Goal: Communication & Community: Answer question/provide support

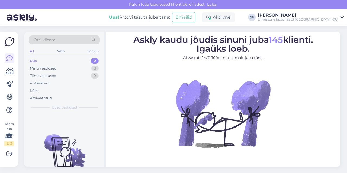
click at [33, 61] on div "Uus" at bounding box center [33, 60] width 7 height 5
click at [42, 69] on div "Minu vestlused" at bounding box center [43, 68] width 27 height 5
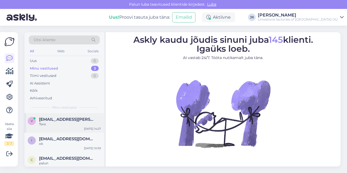
click at [58, 117] on span "[EMAIL_ADDRESS][PERSON_NAME][DOMAIN_NAME]" at bounding box center [67, 119] width 56 height 5
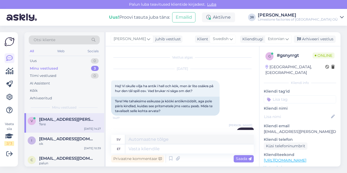
scroll to position [24, 0]
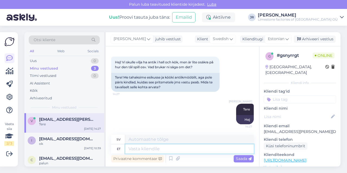
click at [156, 151] on textarea at bounding box center [189, 149] width 129 height 9
type textarea "Peab h"
type textarea "Måste"
type textarea "Peab hästi vas"
type textarea "Måste vara bra"
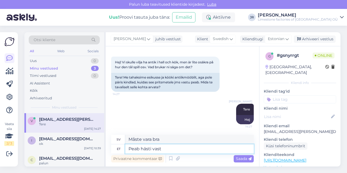
type textarea "Peab hästi vastu"
type textarea "[PERSON_NAME] sig bra"
type textarea "Peab hästi vastu."
type textarea "[PERSON_NAME] sig bra."
type textarea "Peab hästi vastu. Saan sa"
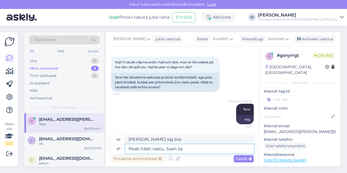
type textarea "[PERSON_NAME] sig bra. Jag kan"
type textarea "Peab hästi vastu. Saan saata"
type textarea "[PERSON_NAME] sig bra. Jag kan skicka den."
type textarea "Peab hästi vastu. Saan saata mõned"
type textarea "[PERSON_NAME] sig bra. Jag kan skicka några"
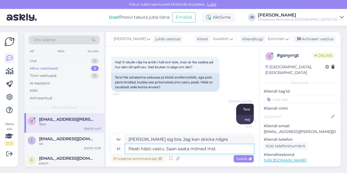
type textarea "Peab hästi vastu. Saan saata mõned Insta"
type textarea "[PERSON_NAME] sig bra. Jag kan skicka lite Instagram."
type textarea "Peab hästi vastu. Saan saata mõned Instagrami k"
type textarea "[PERSON_NAME] sig bra. Jag kan skicka några till Instagram."
type textarea "Peab hästi vastu. Saan saata mõned Instagrami kontod,"
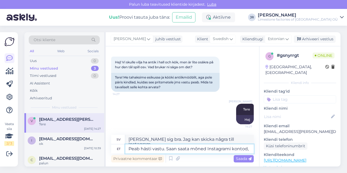
type textarea "[PERSON_NAME] sig bra. Jag kan skicka några Instagram-konton,"
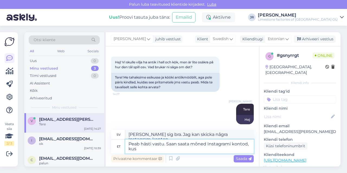
type textarea "Peab hästi vastu. Saan saata mõned Instagrami kontod, kus"
type textarea "[PERSON_NAME] sig bra. Jag kan skicka dig några Instagram-konton där"
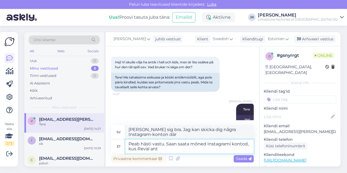
type textarea "Peab hästi vastu. Saan saata mõned Instagrami kontod, kus Reval anti"
type textarea "[PERSON_NAME] sig bra. Jag kan skicka dig några Instagramkonton där Reval"
type textarea "Peab hästi vastu. Saan saata mõned Instagrami kontod, kus Reval antiiki on"
type textarea "[PERSON_NAME] sig bra. Jag kan skicka dig några Instagramkonton där Reval-antik…"
type textarea "Peab hästi vastu. Saan saata mõned Instagrami kontod, kus Reval antiiki on a"
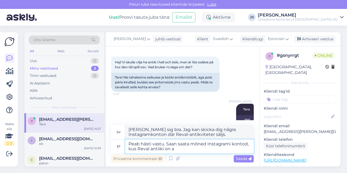
type textarea "Den [PERSON_NAME] bra. Jag kan skicka dig några Instagramkonton där Reval-antik…"
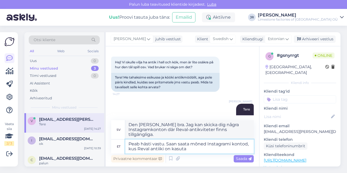
type textarea "Peab hästi vastu. Saan saata mõned Instagrami kontod, kus Reval antiiki on kasu…"
type textarea "[PERSON_NAME] sig bra. Jag kan skicka dig några Instagramkonton där Reval-antik…"
type textarea "Peab hästi vastu. Saan saata mõned Instagrami kontod, kus Reval antiiki on kasu…"
type textarea "[PERSON_NAME] sig bra. Jag kan skicka dig några Instagramkonton där Reval-antik…"
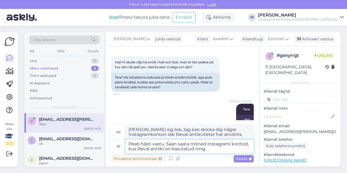
type textarea "Peab hästi vastu. Saan saata mõned Instagrami kontod, kus Reval antiiki on kasu…"
type textarea "Den [PERSON_NAME] bra. Jag kan skicka dig några Instagramkonton där Reval-antik…"
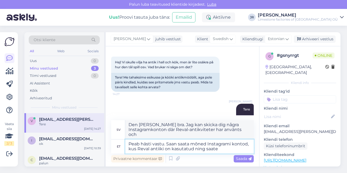
type textarea "Peab hästi vastu. Saan saata mõned Instagrami kontod, kus Reval antiiki on kasu…"
type textarea "Den [PERSON_NAME] bra. Jag kan skicka dig några Instagramkonton där Reval-antik…"
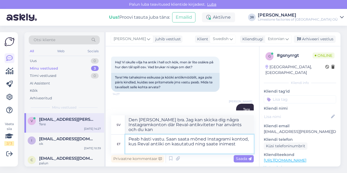
type textarea "Peab hästi vastu. Saan saata mõned Instagrami kontod, kus Reval antiiki on kasu…"
type textarea "Den [PERSON_NAME] bra. Jag kan skicka dig några Instagramkonton där Reval-antik…"
type textarea "Peab hästi vastu. Saan saata mõned Instagrami kontod, kus Reval antiiki on kasu…"
type textarea "Den [PERSON_NAME] bra. Jag kan skicka dig några Instagramkonton där Reval-antik…"
type textarea "Peab hästi vastu. Saan saata mõned Instagrami kontod, kus Reval antiiki on kasu…"
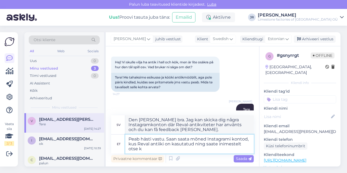
type textarea "Den [PERSON_NAME] bra. Jag kan skicka dig några Instagramkonton där Reval-antik…"
type textarea "Peab hästi vastu. Saan saata mõned Instagrami kontod, kus Reval antiiki on kasu…"
type textarea "Det [PERSON_NAME] bra. Jag kan skicka dig några Instagramkonton där Reval-antik…"
type textarea "Peab hästi vastu. Saan saata mõned Instagrami kontod, kus Reval antiiki on kasu…"
type textarea "Det [PERSON_NAME] bra. Jag kan skicka dig några Instagramkonton där Reval-antik…"
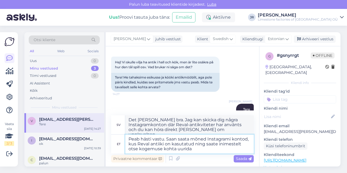
type textarea "Peab hästi vastu. Saan saata mõned Instagrami kontod, kus Reval antiiki on kasu…"
type textarea "Den [PERSON_NAME] bra. Jag kan skicka dig några Instagramkonton där Reval-antik…"
type textarea "Peab hästi vastu. Saan saata mõned Instagrami kontod, kus Reval antiiki on kasu…"
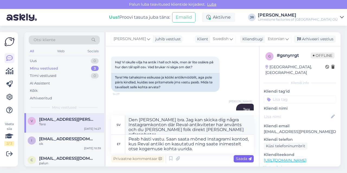
click at [241, 158] on span "Saada" at bounding box center [244, 159] width 16 height 5
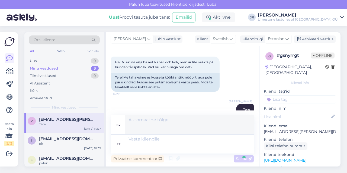
scroll to position [76, 0]
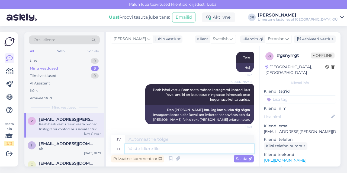
click at [166, 151] on textarea at bounding box center [189, 149] width 129 height 9
type textarea "[PERSON_NAME] t"
type textarea "Sten"
type textarea "[PERSON_NAME] on m"
type textarea "Stenen är"
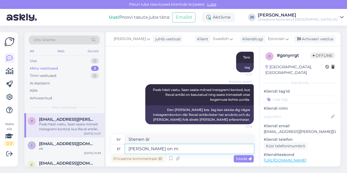
type textarea "[PERSON_NAME] on mõ"
type textarea "Stenen är m"
type textarea "[PERSON_NAME] on mõistlik ka"
type textarea "Stenen är känslig."
type textarea "[PERSON_NAME] on mõistlik ka k"
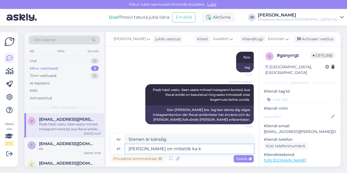
type textarea "Sten är också rimligt"
type textarea "[PERSON_NAME] on mõistlik ka kaits"
type textarea "Sten är också ett klokt skydd"
type textarea "[PERSON_NAME] on mõistlik ka kaitsta eh"
type textarea "Det är också klokt att skydda stenen"
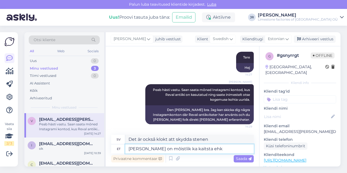
type textarea "[PERSON_NAME] on mõistlik ka kaitsta ehk"
type textarea "Det är också klokt att skydda stenen, kanske"
type textarea "[PERSON_NAME] on mõistlik ka kaitsta ehk impregneerida."
type textarea "Det är också klokt att skydda [PERSON_NAME] impregnera stenen."
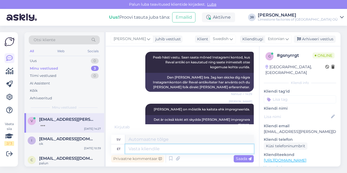
scroll to position [141, 0]
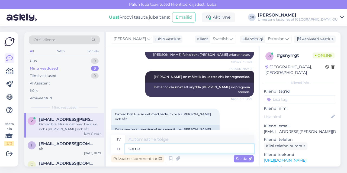
type textarea "sama"
type textarea "samma"
type textarea "sama lugu, s"
type textarea "samma berättelse,"
type textarea "sama lugu, sobib si"
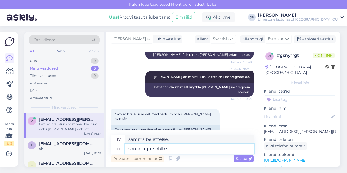
type textarea "samma historia, okej"
type textarea "sama lugu, sobib [PERSON_NAME]"
type textarea "samma historia, passar där"
type textarea "sama lugu, sobib [PERSON_NAME]."
type textarea "Samma historia, den passar även där."
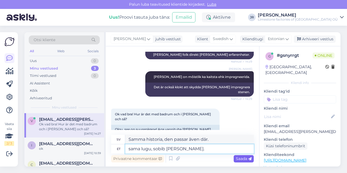
type textarea "sama lugu, sobib [PERSON_NAME]."
click at [245, 160] on span "Saada" at bounding box center [244, 159] width 16 height 5
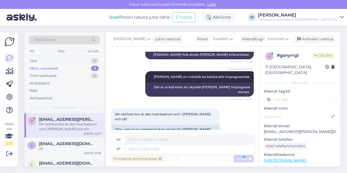
scroll to position [174, 0]
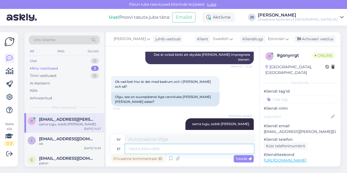
click at [160, 147] on textarea at bounding box center [189, 149] width 129 height 9
type textarea "s"
type textarea "andke pa"
type textarea "ge"
type textarea "andke palun o"
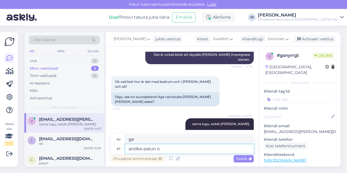
type textarea "snälla ge"
type textarea "andke [PERSON_NAME]"
type textarea "Var snäll och ge mig din."
type textarea "andk"
type textarea "snälla ge"
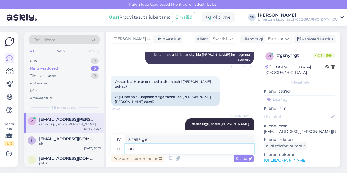
type textarea "a"
type textarea "ge"
type textarea "saadan t"
type textarea "Jag kommer att skicka"
type textarea "saadan teile e-"
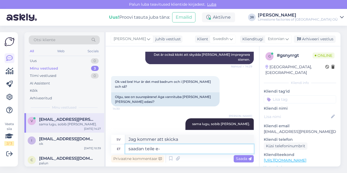
type textarea "Jag skickar dig"
type textarea "saadan teile e-maili pe"
type textarea "Jag skickar ett e-postmeddelande till dig."
type textarea "saadan teile e-[PERSON_NAME] infot"
type textarea "Jag skickar information till dig via e-post."
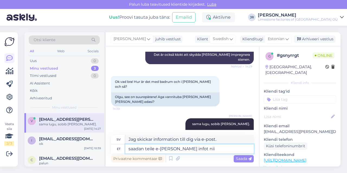
type textarea "saadan teile e-[PERSON_NAME] infot nii k"
type textarea "Jag skickar information till dig via e-post enligt följande"
type textarea "saadan teile e-[PERSON_NAME] infot nii Instagrami k"
type textarea "Jag skickar information till dig via e-post och Instagram."
type textarea "saadan teile e-[PERSON_NAME] infot nii Instagrami kontode ku"
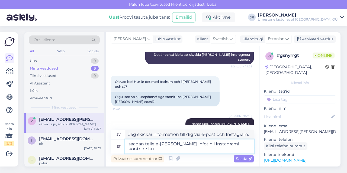
type textarea "Jag skickar information om båda Instagramkontona till dig via e-post."
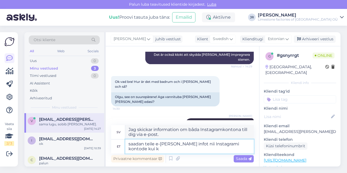
type textarea "saadan teile e-[PERSON_NAME] infot nii Instagrami kontode kui ka"
type textarea "Jag skickar dig information [PERSON_NAME] Instagramkontona och"
type textarea "saadan teile e-[PERSON_NAME] infot nii Instagrami kontode kui ka impregneerimis…"
type textarea "Jag kommer att skicka dig information [PERSON_NAME] Instagramkonton och impregn…"
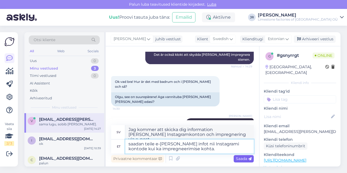
type textarea "saadan teile e-[PERSON_NAME] infot nii Instagrami kontode kui ka impregneerimis…"
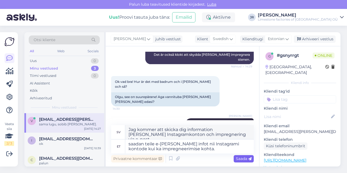
click at [246, 158] on span "Saada" at bounding box center [244, 159] width 16 height 5
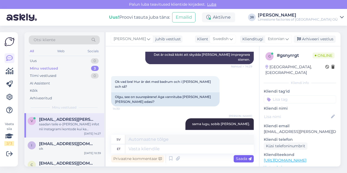
scroll to position [216, 0]
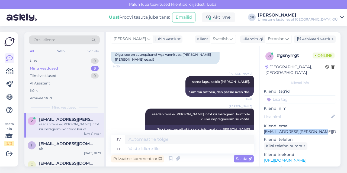
drag, startPoint x: 264, startPoint y: 126, endPoint x: 317, endPoint y: 126, distance: 53.2
click at [317, 129] on p "[EMAIL_ADDRESS][PERSON_NAME][DOMAIN_NAME]" at bounding box center [300, 132] width 72 height 6
copy p "[EMAIL_ADDRESS][PERSON_NAME][DOMAIN_NAME]"
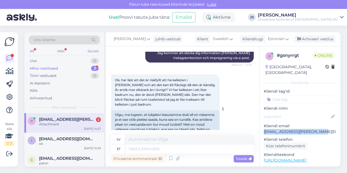
scroll to position [326, 0]
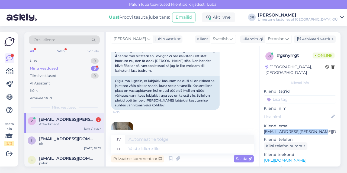
click at [122, 122] on img at bounding box center [123, 133] width 22 height 22
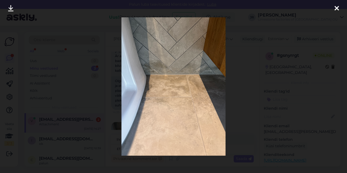
click at [336, 9] on icon at bounding box center [337, 8] width 4 height 7
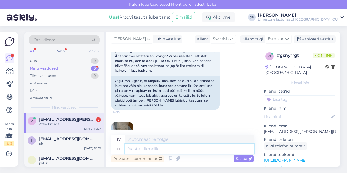
click at [148, 151] on textarea at bounding box center [189, 149] width 129 height 9
type textarea "antiik"
type textarea "antik"
type textarea "antiik tähen"
type textarea "antik stjärna"
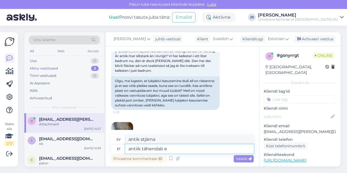
type textarea "antiik tähendab et"
type textarea "[PERSON_NAME]"
type textarea "antiik tähendab et k"
type textarea "antik betyder att"
type textarea "antiik tähendab et kiri pe"
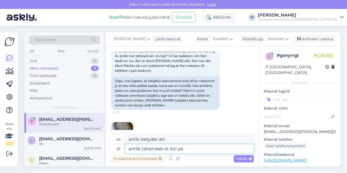
type textarea "antik betyder att brevet"
type textarea "antiik tähendab et kiri pealmine pi"
type textarea "antik betyder att bokstaven är övre"
type textarea "antiik tähendab et kiri pealmine pind"
type textarea "antik betyder bokstavens ovansida"
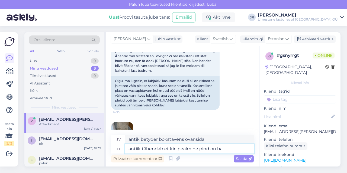
type textarea "antiik tähendab et kiri pealmine pind on har"
type textarea "antik betyder att bokstavens ovansida är"
type textarea "antiik tähendab et kiri pealmine pind on harjatud"
type textarea "antik betyder att bokstavens ovansida är [PERSON_NAME]"
type textarea "antiik tähendab et kiri pealmine pind on harjatud. ki"
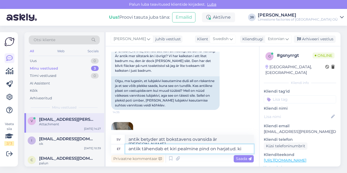
type textarea "Antik betyder att bokstavens ovansida är [PERSON_NAME]."
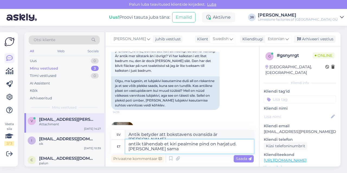
type textarea "antiik tähendab et kiri pealmine pind on harjatud. [PERSON_NAME] sama"
type textarea "antik betyder att bokstavens ovansida är [PERSON_NAME]. [PERSON_NAME]"
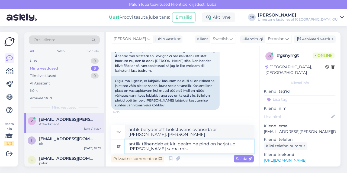
type textarea "antiik tähendab et kiri pealmine pind on harjatud. [PERSON_NAME] sama mis l"
type textarea "antik betyder att bokstavens ovansida är [PERSON_NAME]. [PERSON_NAME] som"
type textarea "antiik tähendab et kiri pealmine pind on harjatud. [PERSON_NAME] sama mis lihvi…"
type textarea "Antik betyder att bokstavens ovansida är [PERSON_NAME]. Sten är samma som poler…"
type textarea "antiik tähendab et kiri pealmine pind on harjatud. [PERSON_NAME] sama mis lihvi…"
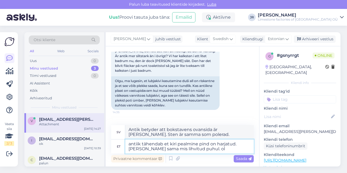
type textarea "Antik betyder att bokstavens ovansida är [PERSON_NAME]. [PERSON_NAME] är densam…"
type textarea "antiik tähendab et kiri pealmine pind on harjatud. [PERSON_NAME] sama mis lihvi…"
type textarea "Antik betyder att bokstavens ovansida är [PERSON_NAME]. Sten är samma som poler…"
type textarea "antiik tähendab et kiri pealmine pind on harjatud. [PERSON_NAME] sama mis lihvi…"
type textarea "Antik betyder att bokstavens ovansida är [PERSON_NAME]. Sten är samma som poler…"
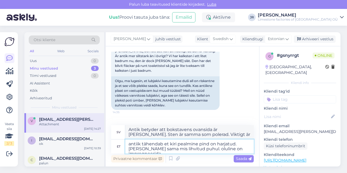
type textarea "antiik tähendab et kiri pealmine pind on harjatud. [PERSON_NAME] sama mis lihvi…"
type textarea "Antik betyder att bokstavens ovansida är [PERSON_NAME]. [PERSON_NAME] är densam…"
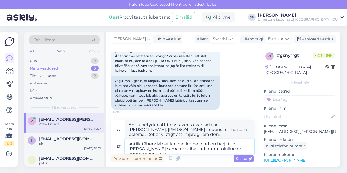
type textarea "antiik tähendab et kiri pealmine pind on harjatud. [PERSON_NAME] sama mis lihvi…"
type textarea "antik betyder att bokstavens ovansida är [PERSON_NAME]. [PERSON_NAME] är densam…"
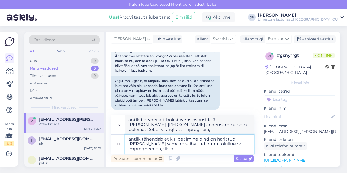
type textarea "antiik tähendab et kiri pealmine pind on harjatud. [PERSON_NAME] sama mis lihvi…"
type textarea "antik betyder att bokstavens ovansida är [PERSON_NAME]. [PERSON_NAME] är densam…"
type textarea "antiik tähendab et kiri pealmine pind on harjatud. [PERSON_NAME] sama mis lihvi…"
type textarea "Antik betyder att bokstavens ovansida är [PERSON_NAME]. [PERSON_NAME] är densam…"
type textarea "antiik tähendab et kiri pealmine pind on harjatud. [PERSON_NAME] sama mis lihvi…"
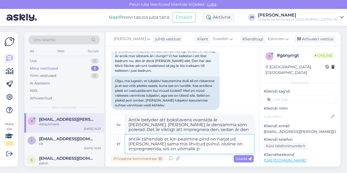
type textarea "antik betyder att bokstavens ovansida är [PERSON_NAME]. [PERSON_NAME] är densam…"
type textarea "antiik tähendab et kiri pealmine pind on harjatud. [PERSON_NAME] sama mis lihvi…"
type textarea "Antik betyder att bokstavens ovansida är [PERSON_NAME]. [PERSON_NAME] är densam…"
type textarea "antiik tähendab et kiri pealmine pind on harjatud. [PERSON_NAME] sama mis lihvi…"
type textarea "Antik betyder att bokstavens ovansida är [PERSON_NAME]. [PERSON_NAME] är densam…"
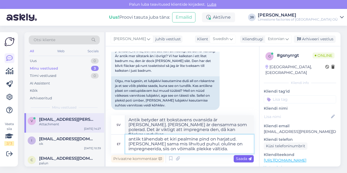
type textarea "antiik tähendab et kiri pealmine pind on harjatud. [PERSON_NAME] sama mis lihvi…"
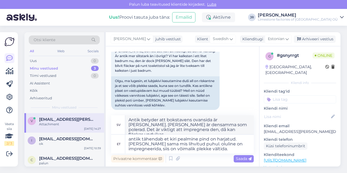
click at [243, 158] on span "Saada" at bounding box center [244, 159] width 16 height 5
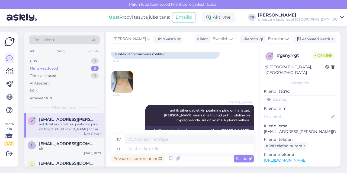
scroll to position [379, 0]
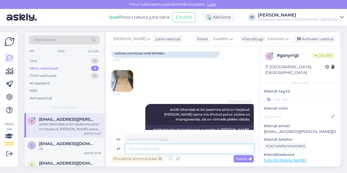
click at [147, 147] on textarea at bounding box center [189, 149] width 129 height 9
type textarea "kas"
type textarea "om"
type textarea "kas see m"
type textarea "är detta"
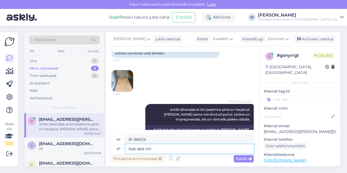
type textarea "kas see m"
type textarea "är det jag"
type textarea "kas see"
type textarea "är detta"
type textarea "kas see [PERSON_NAME], mi"
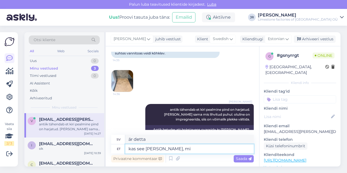
type textarea "är [PERSON_NAME],"
type textarea "kas see kivi, millest p"
type textarea "är den [PERSON_NAME] vilken"
type textarea "kas see kivi, millest pildi s"
type textarea "Är det stenen som bilden är tagen ifrån?"
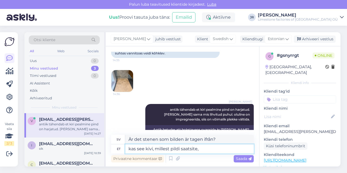
type textarea "kas see kivi, millest pildi saatsite, o"
type textarea "Är det stenen du skickade en bild på?"
type textarea "kas see kivi, millest pildi saatsite, on k"
type textarea "Är stenen du skickade också en bild på"
type textarea "kas see kivi, millest pildi saatsite, on i"
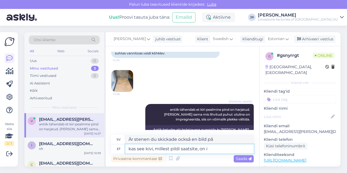
type textarea "Är det stenen du skickade en bild på?"
type textarea "kas see kivi, millest pildi saatsite, on kaitstud e"
type textarea "Är stenen du skickade en bild på skyddad?"
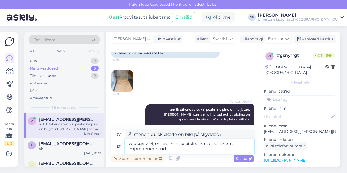
type textarea "kas see kivi, millest pildi saatsite, on kaitstud ehk impregeneeritud?"
type textarea "Är stenen du skickade en bild på skyddad [PERSON_NAME] impregnerad?"
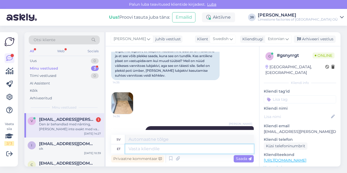
scroll to position [347, 0]
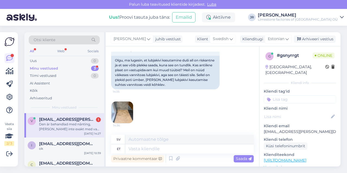
click at [122, 102] on img at bounding box center [123, 113] width 22 height 22
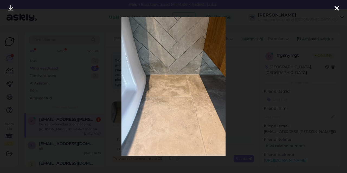
click at [338, 8] on icon at bounding box center [337, 8] width 4 height 7
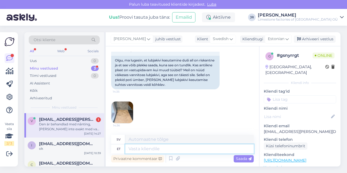
click at [148, 151] on textarea at bounding box center [189, 149] width 129 height 9
type textarea "pildi j"
type textarea "bild"
type textarea "pildi järgi tu"
type textarea "enligt bilden"
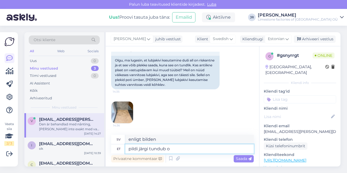
type textarea "pildi järgi tundub ol"
type textarea "det ser ut som [PERSON_NAME]"
type textarea "pildi järgi tundub olevat Or"
type textarea "Det ser ut som det [PERSON_NAME]."
type textarea "pildi järgi tundub olevat Orgita do"
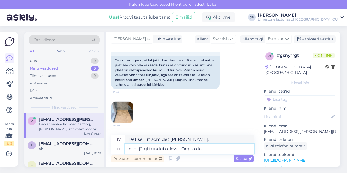
type textarea "På bilden ser det ut som Orgita"
type textarea "pildi järgi tundub olevat Orgita dolomiit."
type textarea "[PERSON_NAME] ser det ut som Orgita-dolomit."
type textarea "pildi järgi tundub olevat Orgita dolomiit, mid"
type textarea "på bilden ser det ut som Orgita-dolomit,"
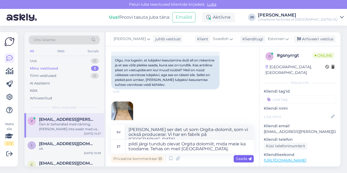
click at [240, 155] on div "Saada" at bounding box center [244, 158] width 20 height 7
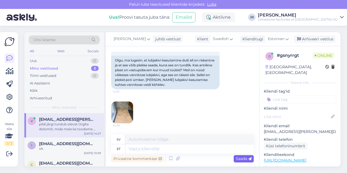
scroll to position [525, 0]
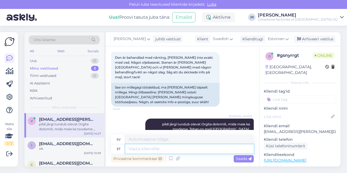
click at [144, 150] on textarea at bounding box center [189, 149] width 129 height 9
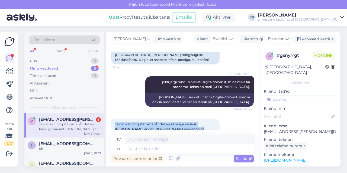
drag, startPoint x: 115, startPoint y: 100, endPoint x: 181, endPoint y: 104, distance: 65.8
click at [181, 119] on div "Ja det kan nog stämma! Är det en känsliga variant [PERSON_NAME] är det [PERSON_…" at bounding box center [165, 129] width 109 height 21
copy span "Ja det kan nog stämma! Är det en känsliga variant [PERSON_NAME] är det [PERSON_…"
click at [142, 151] on textarea at bounding box center [189, 149] width 129 height 9
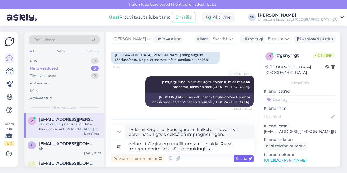
click at [247, 160] on span "Saada" at bounding box center [244, 159] width 16 height 5
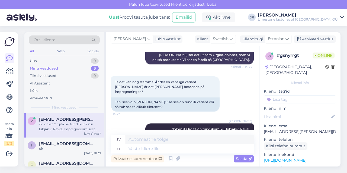
scroll to position [642, 0]
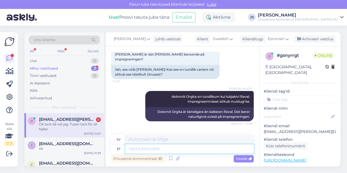
click at [154, 151] on textarea at bounding box center [189, 149] width 129 height 9
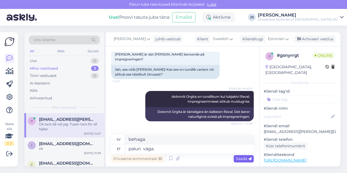
click at [245, 160] on span "Saada" at bounding box center [244, 159] width 16 height 5
